Goal: Task Accomplishment & Management: Manage account settings

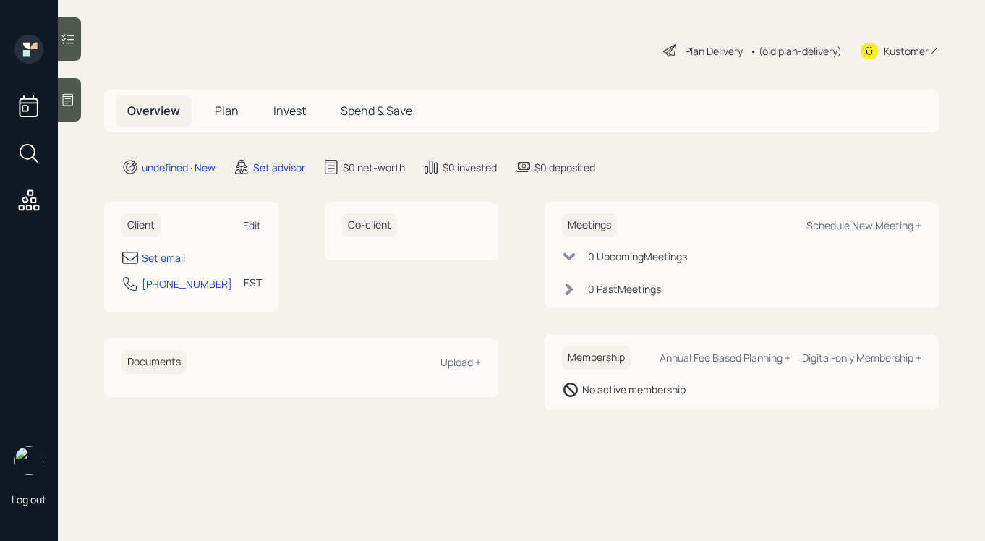
click at [247, 226] on div "Edit" at bounding box center [252, 225] width 18 height 14
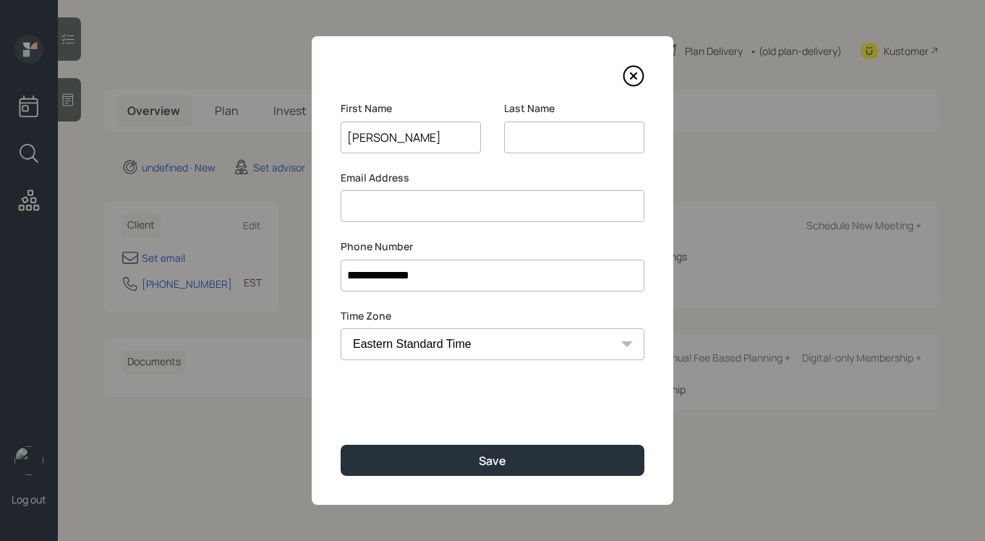
type input "[PERSON_NAME]"
click at [376, 482] on div "**********" at bounding box center [493, 270] width 362 height 469
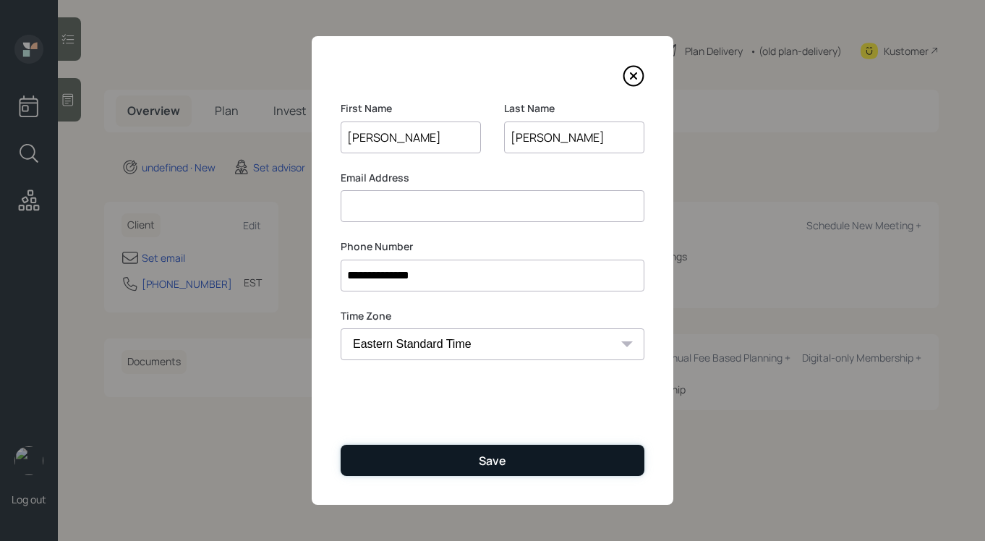
click at [388, 464] on button "Save" at bounding box center [493, 460] width 304 height 31
